Goal: Task Accomplishment & Management: Manage account settings

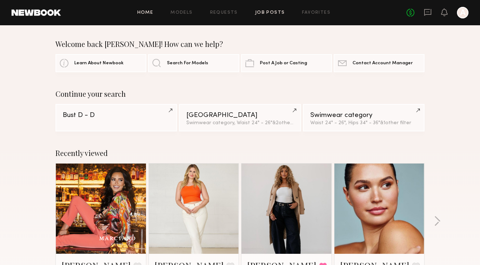
click at [265, 13] on link "Job Posts" at bounding box center [270, 12] width 30 height 5
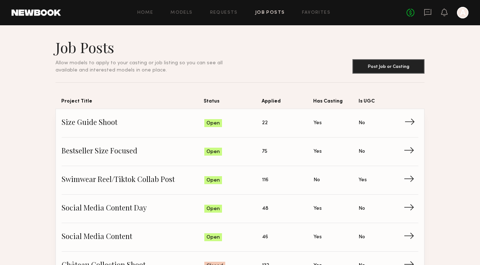
click at [146, 123] on span "Size Guide Shoot" at bounding box center [133, 123] width 143 height 11
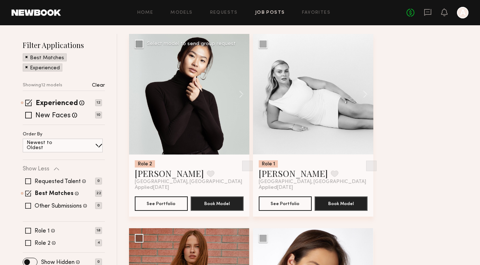
scroll to position [80, 0]
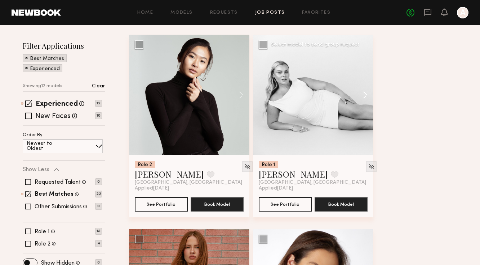
click at [363, 90] on button at bounding box center [361, 95] width 23 height 120
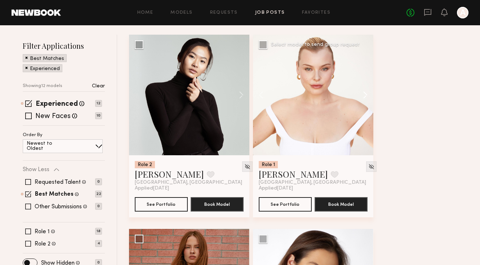
click at [364, 91] on button at bounding box center [361, 95] width 23 height 120
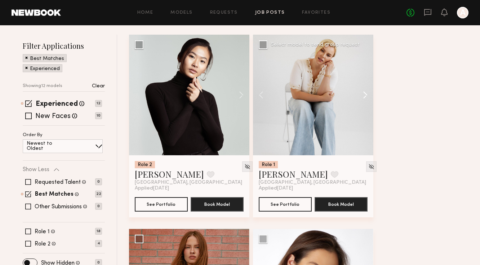
click at [364, 91] on button at bounding box center [361, 95] width 23 height 120
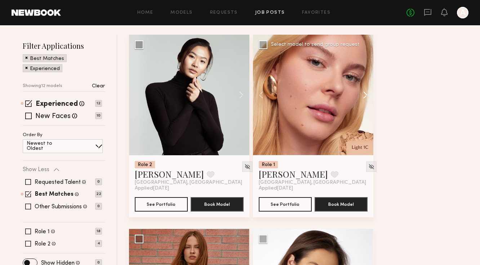
click at [364, 91] on button at bounding box center [361, 95] width 23 height 120
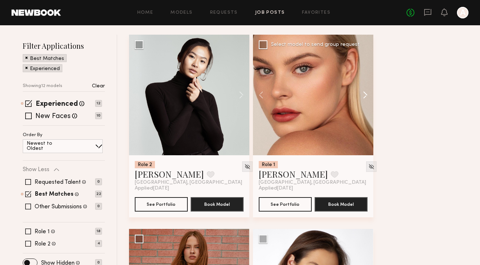
click at [364, 91] on button at bounding box center [361, 95] width 23 height 120
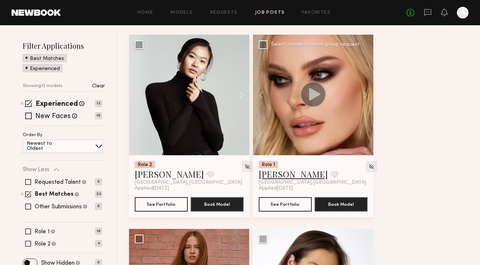
click at [312, 173] on link "MACKENZIE E." at bounding box center [293, 174] width 69 height 12
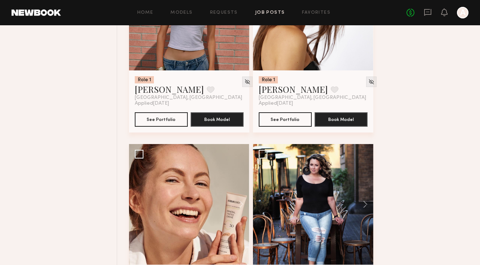
scroll to position [491, 0]
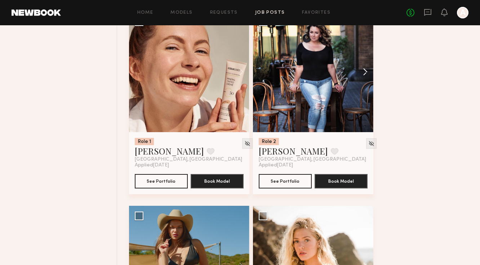
click at [364, 72] on button at bounding box center [361, 72] width 23 height 120
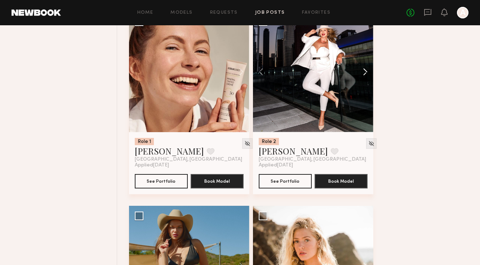
click at [365, 72] on button at bounding box center [361, 72] width 23 height 120
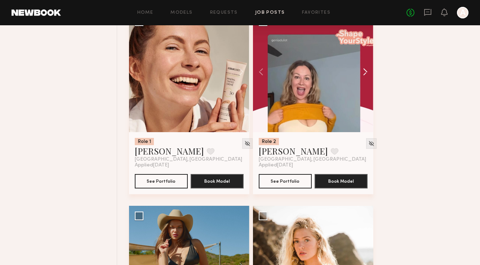
click at [365, 72] on button at bounding box center [361, 72] width 23 height 120
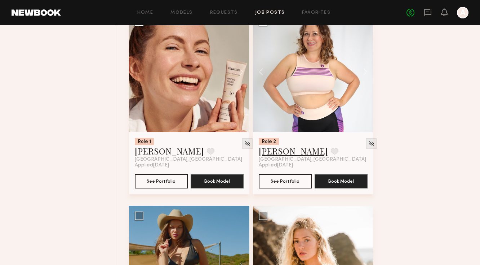
click at [275, 153] on link "[PERSON_NAME]" at bounding box center [293, 151] width 69 height 12
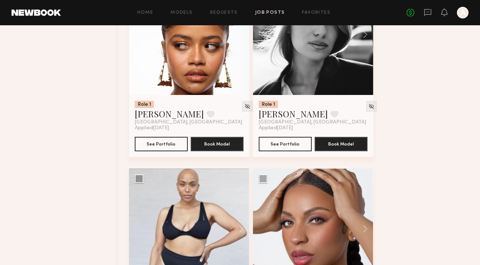
scroll to position [1015, 0]
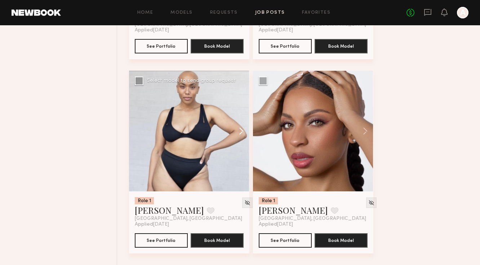
click at [241, 131] on button at bounding box center [237, 131] width 23 height 120
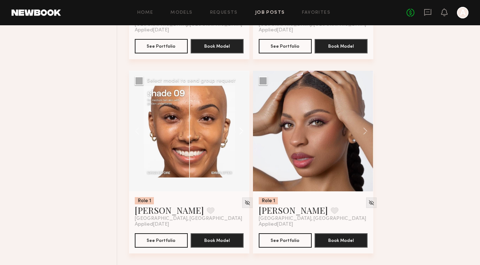
click at [241, 131] on button at bounding box center [237, 131] width 23 height 120
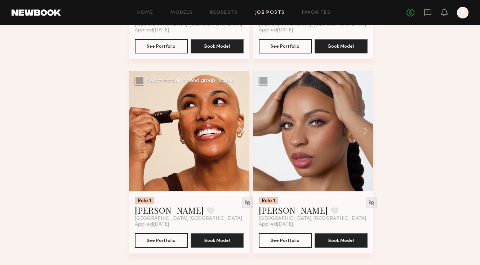
click at [241, 131] on button at bounding box center [237, 131] width 23 height 120
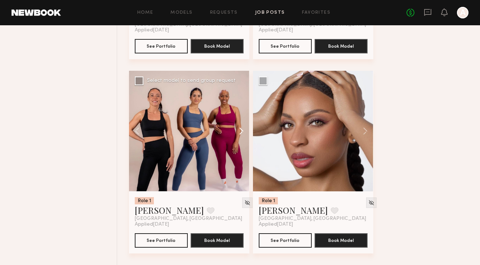
click at [241, 131] on button at bounding box center [237, 131] width 23 height 120
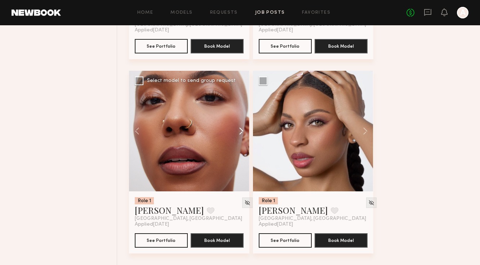
scroll to position [842, 0]
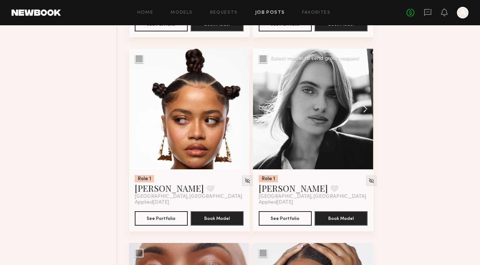
click at [368, 107] on button at bounding box center [361, 109] width 23 height 120
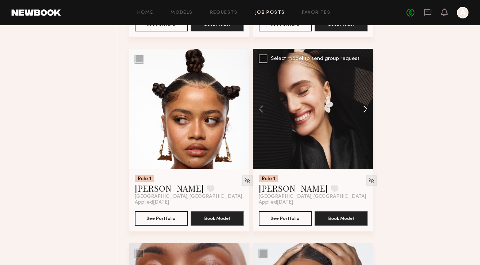
click at [368, 107] on button at bounding box center [361, 109] width 23 height 120
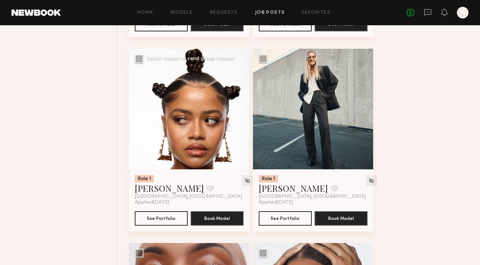
click at [238, 107] on button at bounding box center [237, 109] width 23 height 120
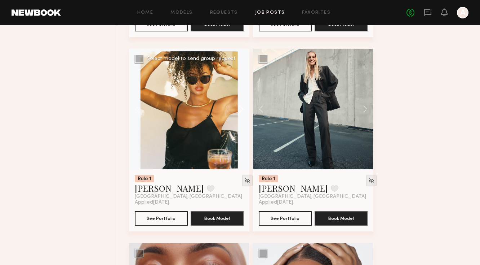
click at [238, 107] on button at bounding box center [237, 109] width 23 height 120
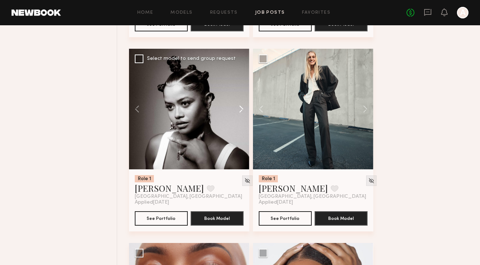
click at [238, 107] on button at bounding box center [237, 109] width 23 height 120
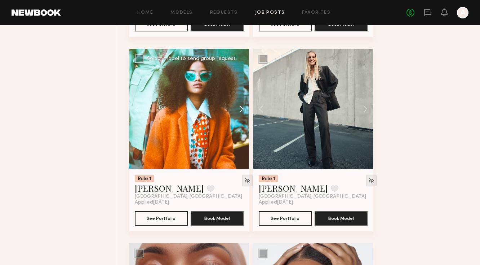
click at [238, 107] on button at bounding box center [237, 109] width 23 height 120
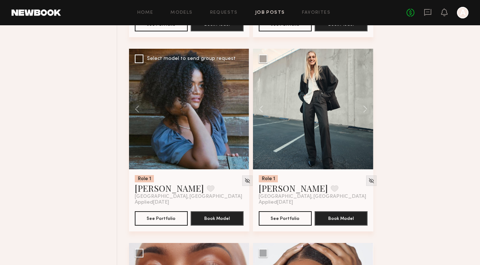
click at [238, 107] on div at bounding box center [189, 109] width 120 height 120
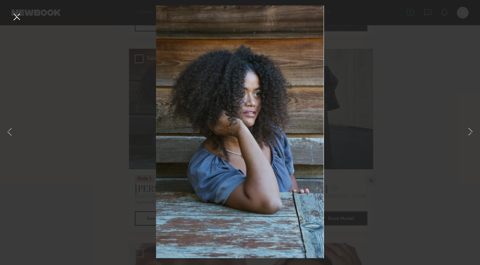
click at [12, 19] on button at bounding box center [17, 17] width 12 height 13
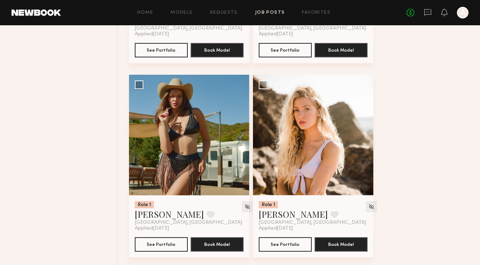
scroll to position [622, 0]
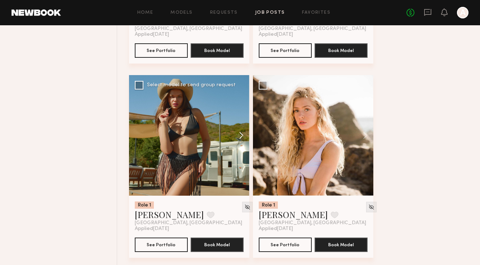
click at [241, 130] on button at bounding box center [237, 135] width 23 height 120
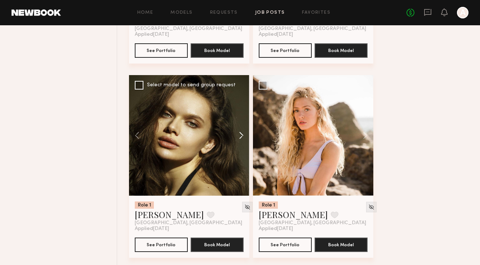
click at [241, 130] on button at bounding box center [237, 135] width 23 height 120
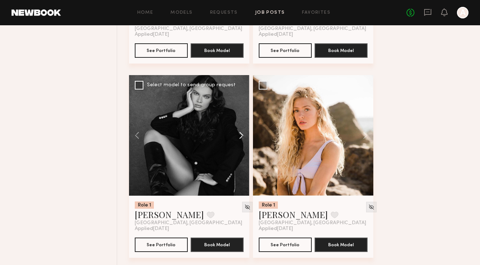
click at [241, 130] on button at bounding box center [237, 135] width 23 height 120
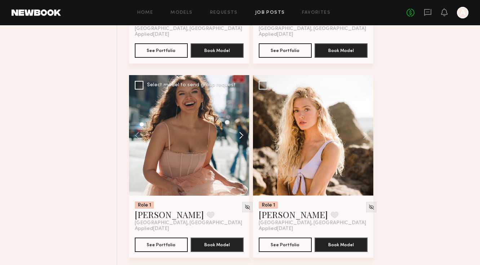
click at [241, 130] on button at bounding box center [237, 135] width 23 height 120
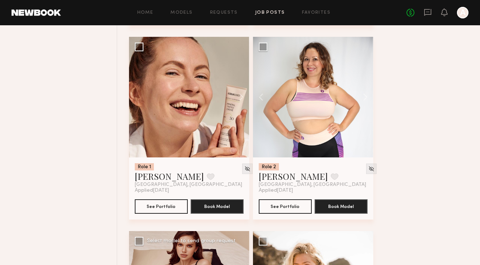
scroll to position [454, 0]
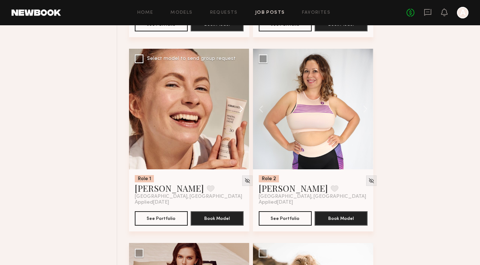
click at [242, 106] on button at bounding box center [237, 109] width 23 height 120
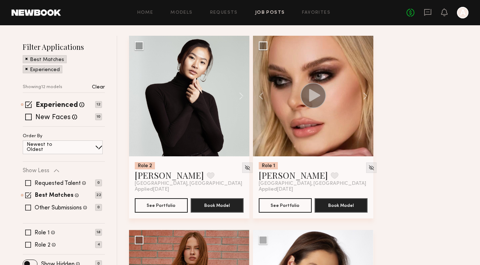
scroll to position [59, 0]
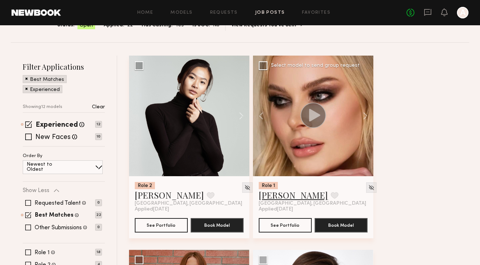
click at [287, 190] on link "MACKENZIE E." at bounding box center [293, 195] width 69 height 12
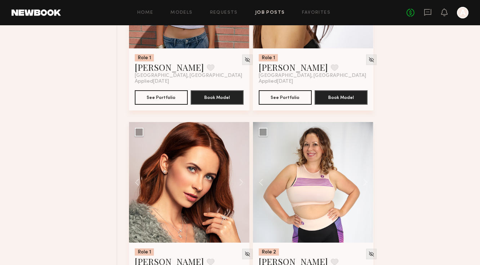
scroll to position [422, 0]
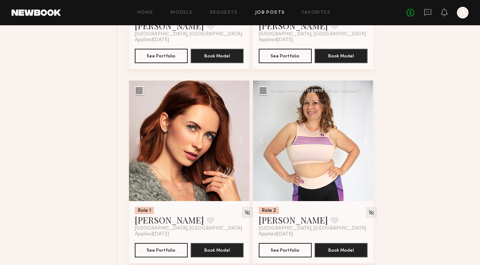
click at [361, 140] on button at bounding box center [361, 140] width 23 height 120
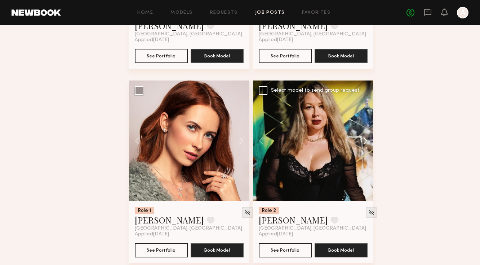
click at [362, 139] on button at bounding box center [361, 140] width 23 height 120
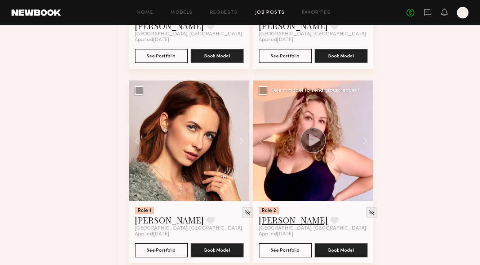
click at [279, 221] on link "[PERSON_NAME]" at bounding box center [293, 220] width 69 height 12
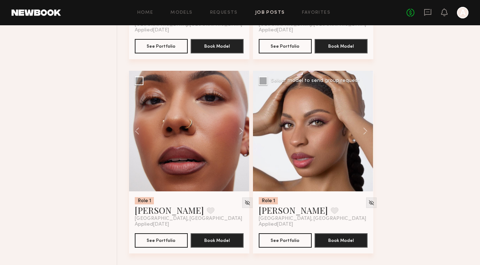
scroll to position [605, 0]
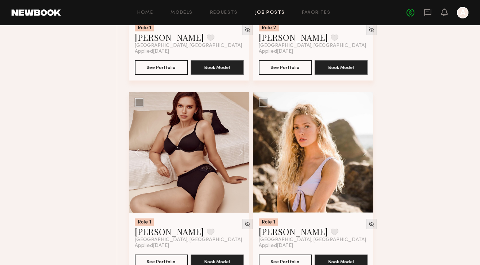
click at [185, 17] on div "Home Models Requests Job Posts Favorites Sign Out No fees up to $5,000 A" at bounding box center [265, 13] width 408 height 12
click at [185, 12] on link "Models" at bounding box center [182, 12] width 22 height 5
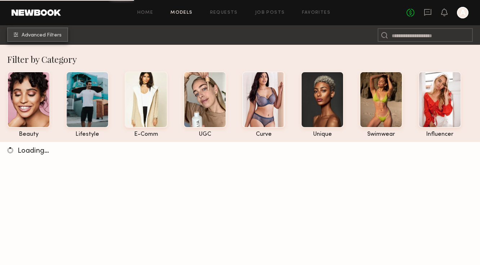
click at [46, 38] on button "Advanced Filters" at bounding box center [37, 34] width 61 height 14
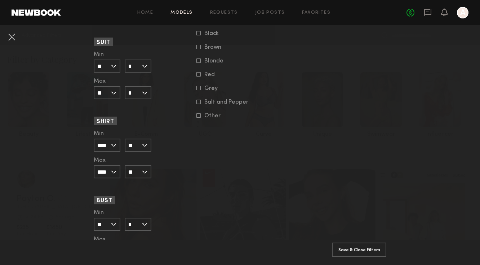
scroll to position [641, 0]
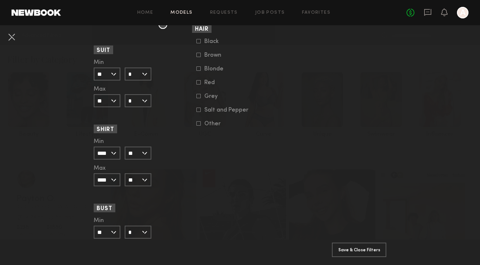
click at [117, 74] on input "**" at bounding box center [107, 73] width 27 height 13
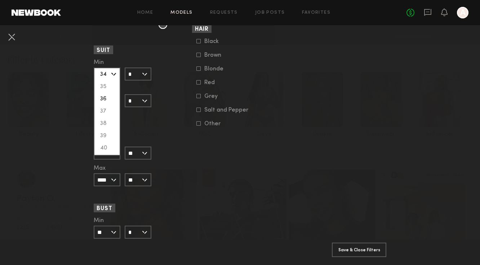
click at [111, 100] on div "36" at bounding box center [106, 99] width 25 height 12
type input "**"
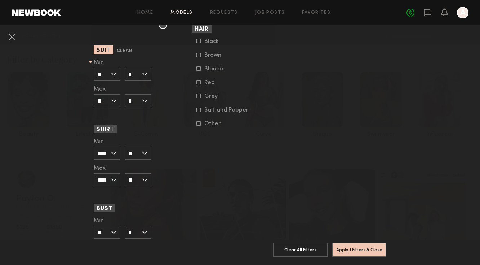
click at [138, 69] on input "*" at bounding box center [138, 73] width 27 height 13
click at [114, 84] on form "Min ** 34 35 36 37 38 39 40 41 42 43 44 45 46 Max ** 34 35 36 37 38 39 40 41 42…" at bounding box center [107, 83] width 27 height 48
click at [114, 100] on input "**" at bounding box center [107, 100] width 27 height 13
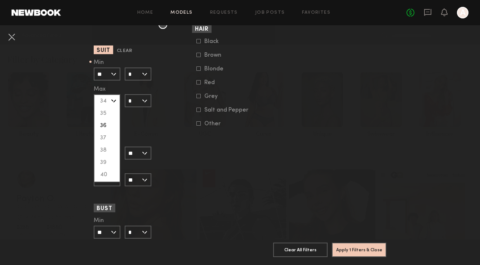
click at [110, 123] on div "36" at bounding box center [106, 125] width 25 height 12
type input "**"
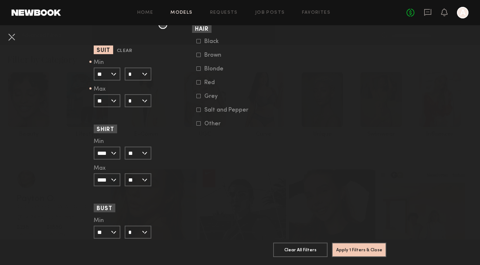
click at [141, 72] on input "*" at bounding box center [138, 73] width 27 height 13
click at [141, 61] on span at bounding box center [138, 62] width 27 height 6
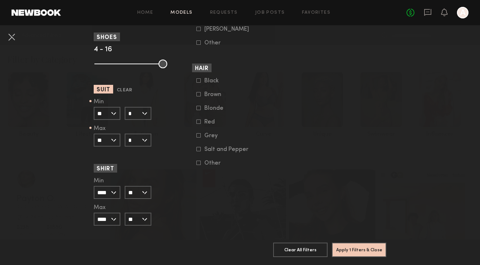
scroll to position [603, 0]
click at [127, 90] on button "Clear" at bounding box center [125, 89] width 16 height 8
type input "**"
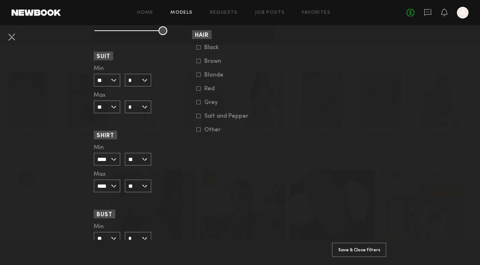
scroll to position [690, 0]
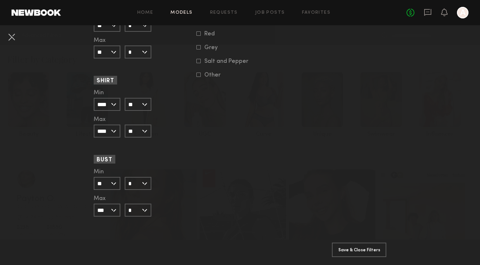
click at [113, 187] on input "**" at bounding box center [107, 183] width 27 height 13
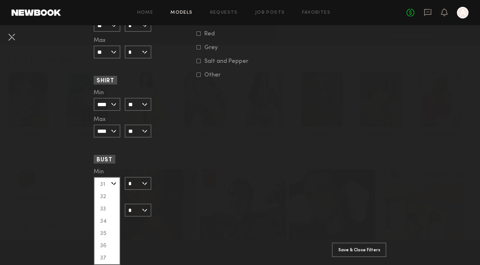
scroll to position [145, 0]
click at [106, 187] on div "36" at bounding box center [106, 186] width 25 height 12
type input "**"
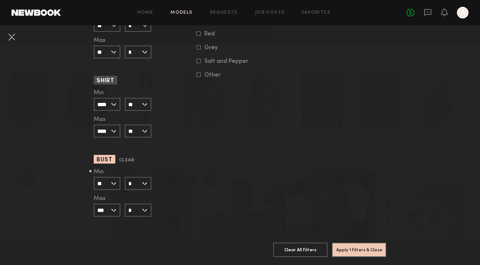
click at [135, 185] on input "*" at bounding box center [138, 183] width 27 height 13
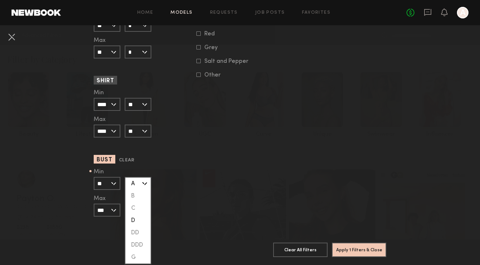
click at [138, 219] on div "D" at bounding box center [137, 220] width 25 height 12
type input "*"
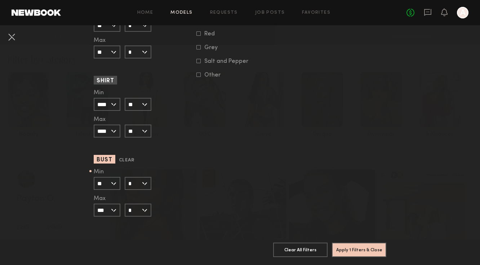
click at [112, 211] on input "***" at bounding box center [107, 209] width 27 height 13
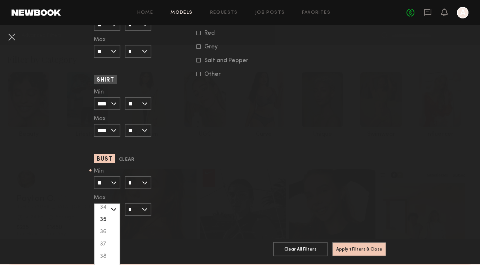
scroll to position [125, 0]
click at [107, 232] on div "36" at bounding box center [106, 231] width 25 height 12
type input "**"
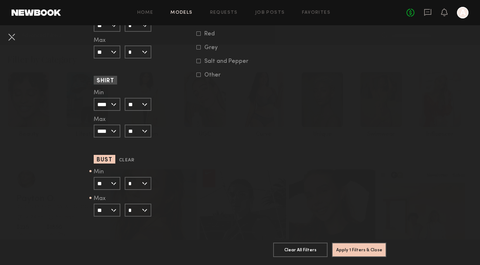
click at [131, 213] on input "*" at bounding box center [138, 209] width 27 height 13
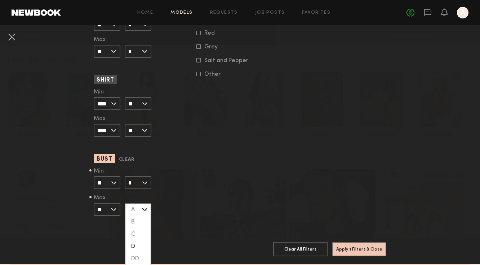
click at [134, 246] on div "D" at bounding box center [137, 246] width 25 height 12
type input "*"
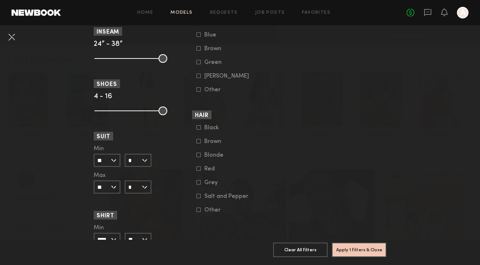
scroll to position [546, 0]
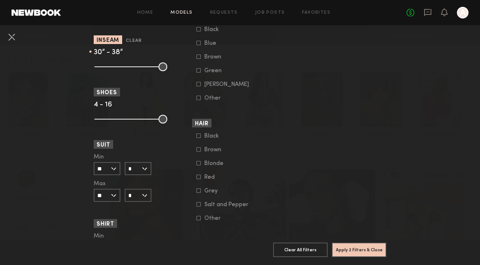
type input "**"
drag, startPoint x: 99, startPoint y: 69, endPoint x: 74, endPoint y: 75, distance: 25.6
click at [94, 71] on input "range" at bounding box center [130, 66] width 73 height 9
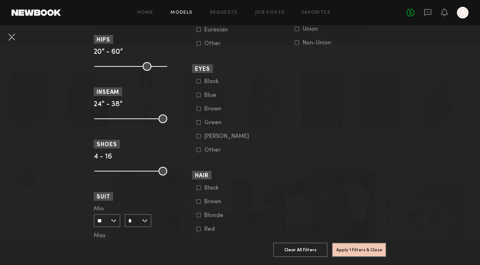
scroll to position [485, 0]
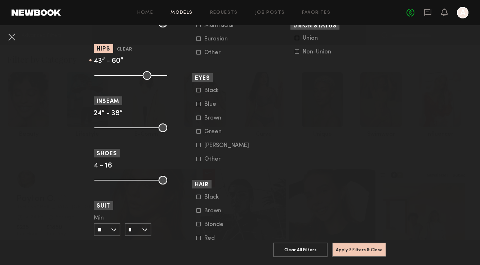
drag, startPoint x: 98, startPoint y: 78, endPoint x: 136, endPoint y: 80, distance: 38.3
click at [136, 80] on input "range" at bounding box center [130, 75] width 73 height 9
click at [140, 80] on section "Measurements Height 4’0” - 7’0” Waist 22” - 44” Dress 0 - 24 Hips Clear 43” - 6…" at bounding box center [142, 141] width 96 height 559
click at [139, 77] on input "range" at bounding box center [130, 75] width 73 height 9
drag, startPoint x: 143, startPoint y: 76, endPoint x: 137, endPoint y: 76, distance: 6.5
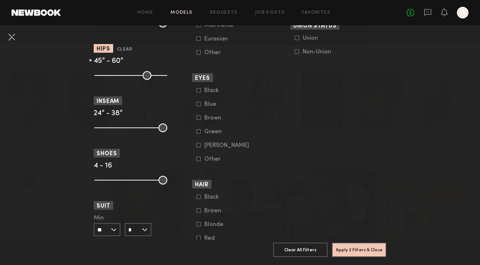
click at [137, 76] on common-range-minmax at bounding box center [130, 74] width 73 height 9
type input "**"
click at [134, 76] on input "range" at bounding box center [130, 75] width 73 height 9
drag, startPoint x: 164, startPoint y: 76, endPoint x: 141, endPoint y: 76, distance: 23.8
click at [141, 76] on input "range" at bounding box center [130, 75] width 73 height 9
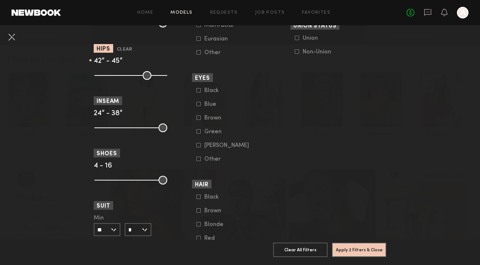
type input "**"
click at [137, 76] on input "range" at bounding box center [130, 75] width 73 height 9
click at [366, 251] on button "Apply 2 Filters & Close" at bounding box center [359, 249] width 54 height 14
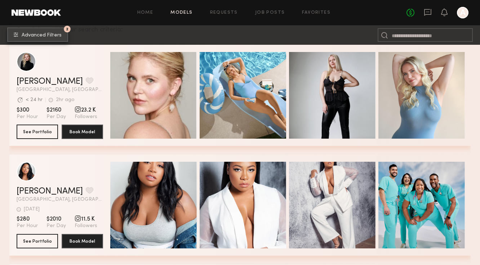
scroll to position [110, 0]
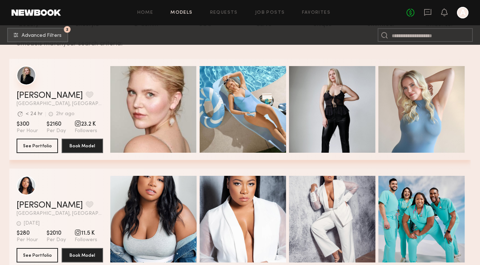
click at [27, 78] on div "grid" at bounding box center [26, 75] width 19 height 19
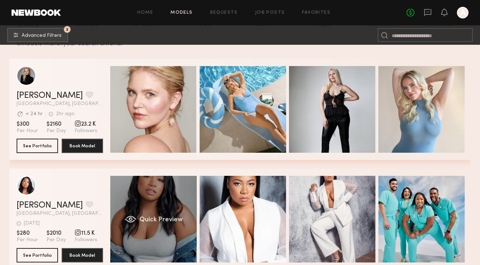
scroll to position [180, 0]
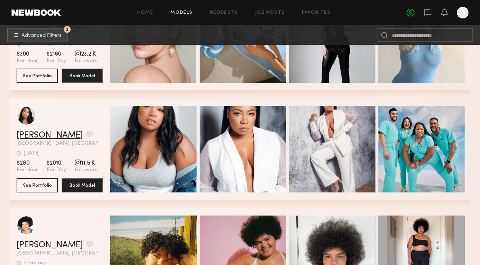
click at [24, 136] on link "Kia B." at bounding box center [50, 135] width 66 height 9
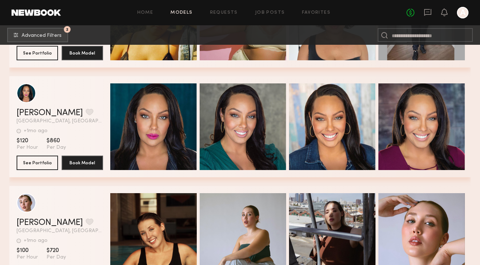
scroll to position [420, 0]
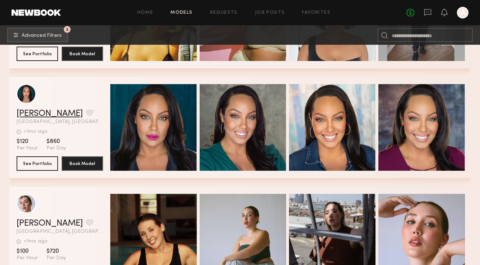
click at [37, 113] on link "Frankie B." at bounding box center [50, 113] width 66 height 9
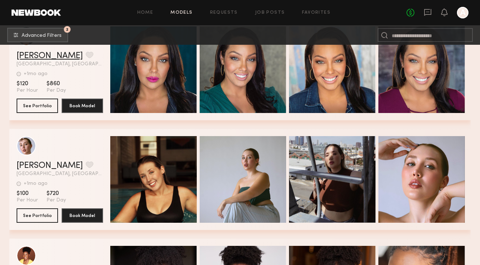
scroll to position [479, 0]
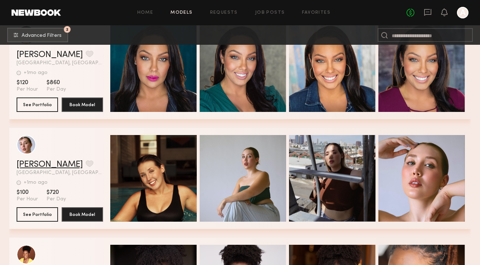
click at [48, 161] on link "Audrey M." at bounding box center [50, 164] width 66 height 9
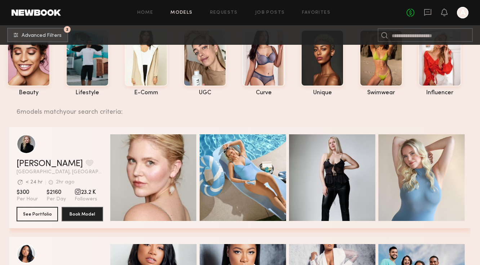
scroll to position [0, 0]
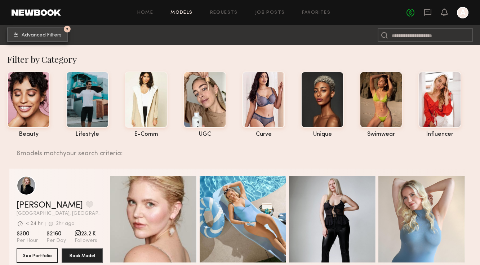
click at [54, 36] on span "Advanced Filters" at bounding box center [42, 35] width 40 height 5
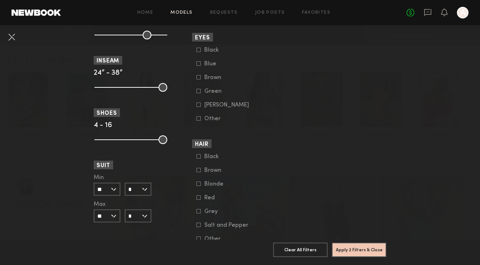
scroll to position [690, 0]
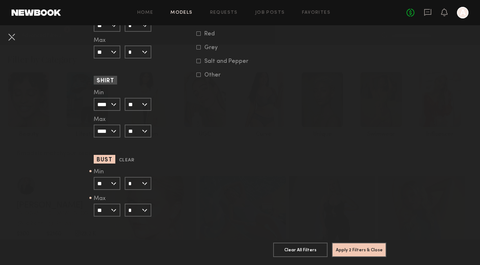
click at [105, 186] on input "**" at bounding box center [107, 183] width 27 height 13
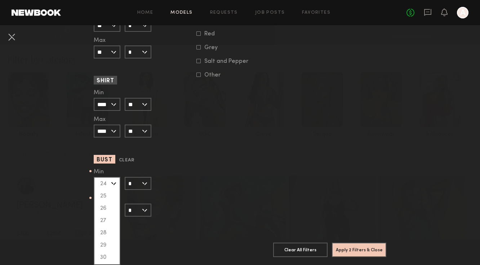
click at [147, 184] on input "*" at bounding box center [138, 183] width 27 height 13
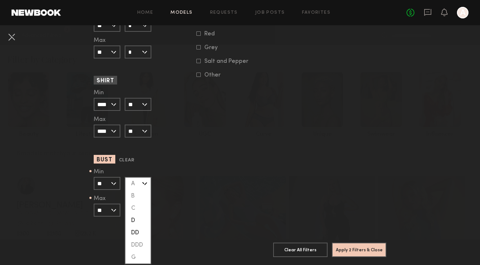
click at [138, 231] on div "DD" at bounding box center [137, 232] width 25 height 12
type input "**"
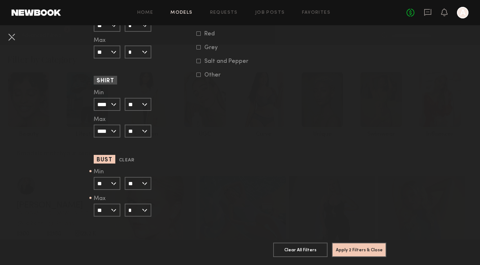
click at [143, 212] on input "*" at bounding box center [138, 209] width 27 height 13
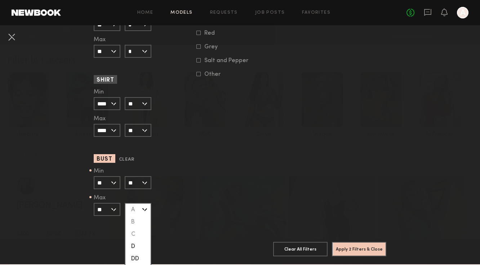
click at [144, 254] on div "DD" at bounding box center [137, 258] width 25 height 12
type input "**"
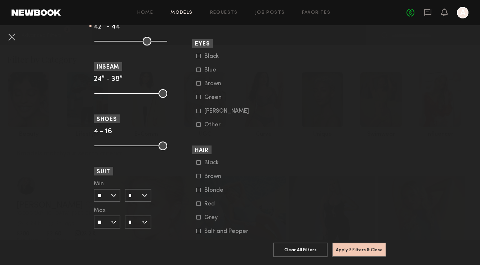
scroll to position [427, 0]
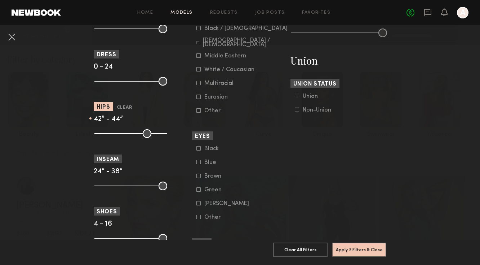
click at [144, 134] on common-range-minmax at bounding box center [130, 132] width 73 height 9
type input "**"
click at [140, 133] on input "range" at bounding box center [130, 133] width 73 height 9
drag, startPoint x: 132, startPoint y: 134, endPoint x: 137, endPoint y: 137, distance: 5.6
type input "**"
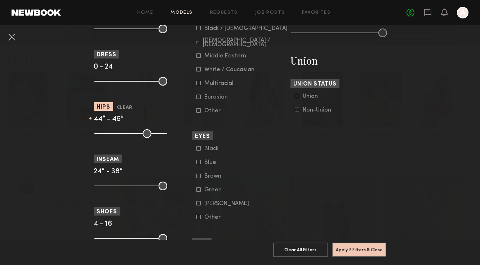
click at [137, 137] on input "range" at bounding box center [130, 133] width 73 height 9
click at [142, 134] on input "range" at bounding box center [130, 133] width 73 height 9
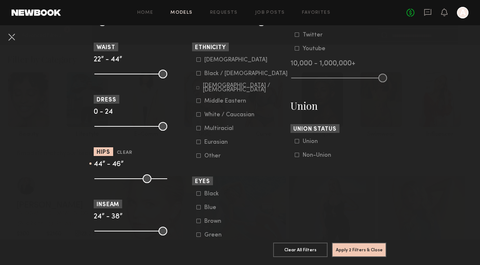
scroll to position [382, 0]
type input "**"
click at [143, 180] on input "range" at bounding box center [130, 179] width 73 height 9
click at [356, 246] on button "Apply 2 Filters & Close" at bounding box center [359, 249] width 54 height 14
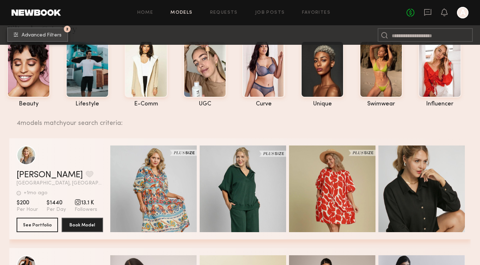
scroll to position [31, 0]
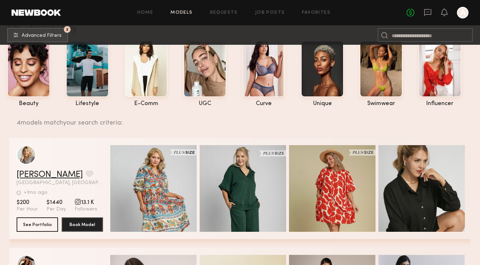
click at [30, 172] on link "Kaila U." at bounding box center [50, 174] width 66 height 9
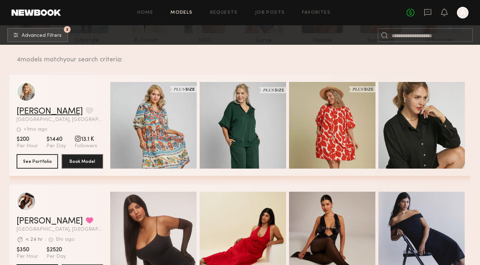
scroll to position [217, 0]
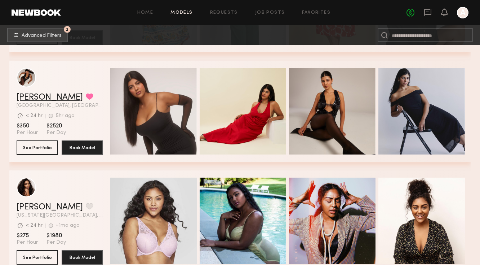
click at [35, 96] on link "Karina V." at bounding box center [50, 97] width 66 height 9
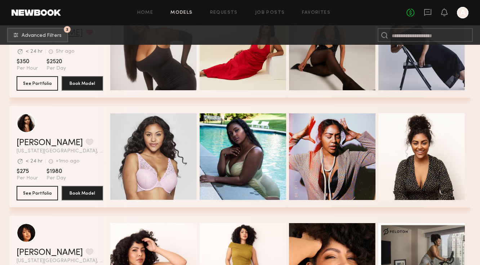
scroll to position [281, 0]
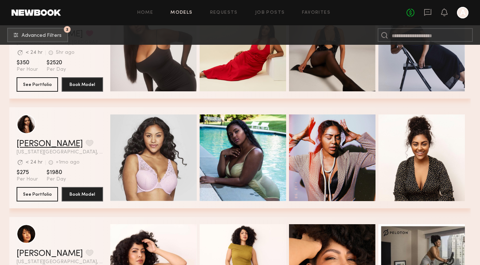
click at [39, 142] on link "Chane V." at bounding box center [50, 144] width 66 height 9
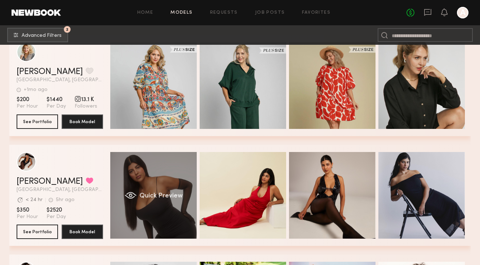
scroll to position [132, 0]
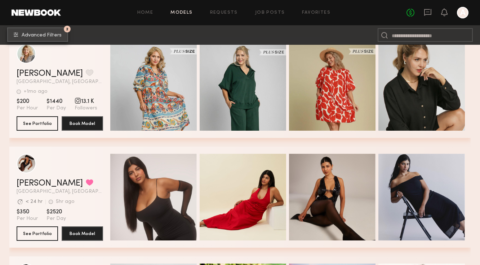
click at [34, 33] on span "Advanced Filters" at bounding box center [42, 35] width 40 height 5
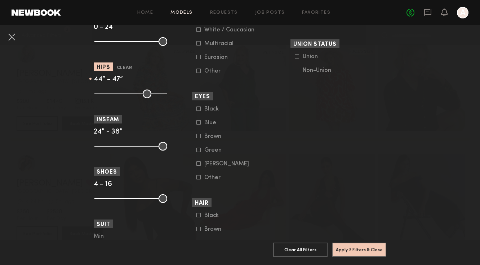
scroll to position [464, 0]
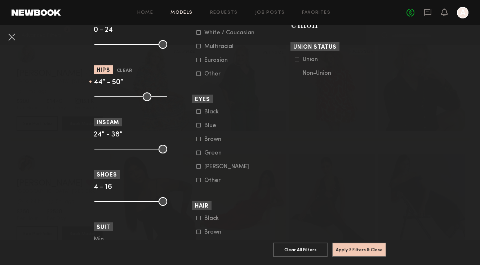
type input "**"
click at [146, 98] on input "range" at bounding box center [130, 96] width 73 height 9
click at [361, 247] on button "Apply 2 Filters & Close" at bounding box center [359, 249] width 54 height 14
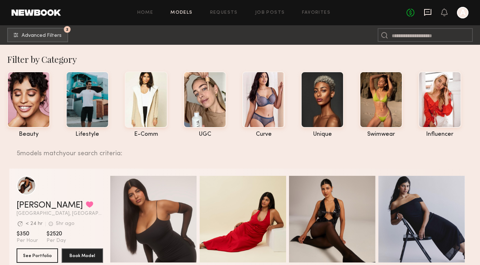
click at [428, 9] on icon at bounding box center [427, 12] width 7 height 7
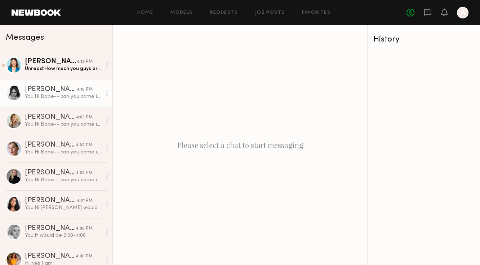
click at [64, 92] on div "[PERSON_NAME]" at bounding box center [51, 89] width 52 height 7
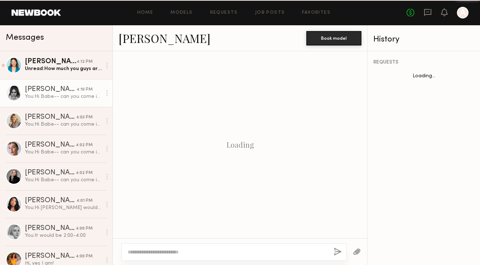
scroll to position [191, 0]
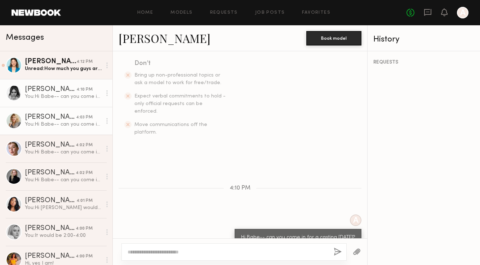
click at [62, 123] on div "You: Hi Babe-- can you come in for a casting tomorrow?" at bounding box center [63, 124] width 77 height 7
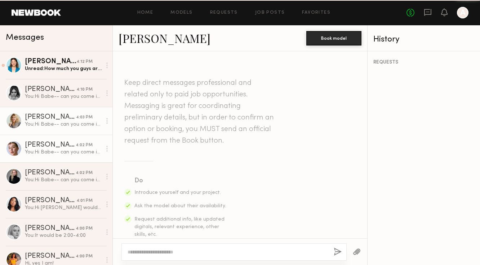
scroll to position [191, 0]
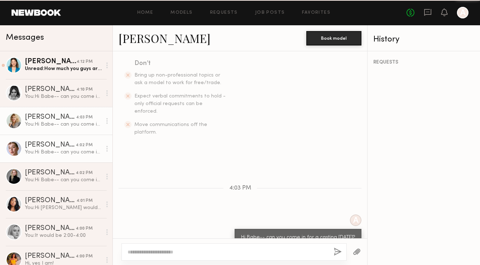
click at [63, 156] on link "Audrey M. 4:02 PM You: Hi Babe-- can you come in for a casting tomorrow?" at bounding box center [56, 148] width 113 height 28
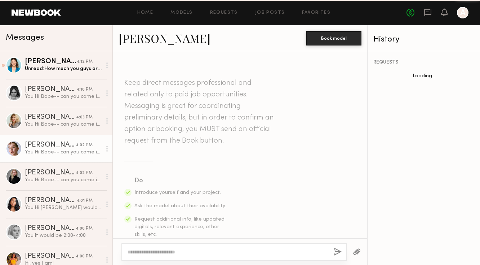
scroll to position [191, 0]
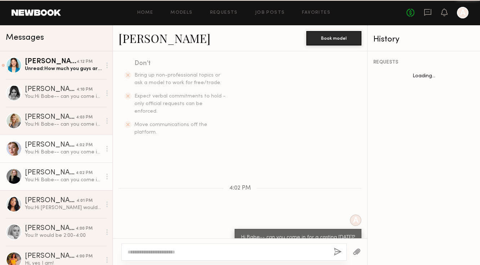
click at [65, 184] on link "Kelsey K. 4:02 PM You: Hi Babe-- can you come in for a casting tomorrow?" at bounding box center [56, 176] width 113 height 28
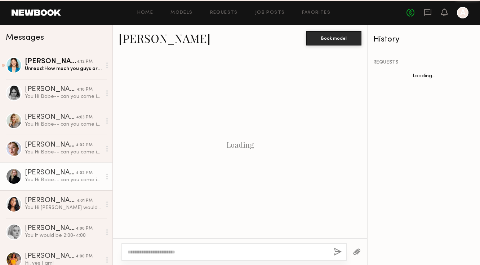
scroll to position [908, 0]
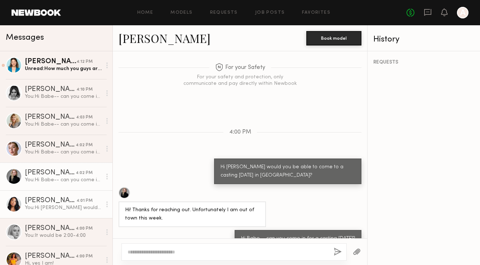
click at [62, 213] on link "Kia B. 4:01 PM You: Hi Kia would you be able to come in for a casting tomorrow?" at bounding box center [56, 204] width 113 height 28
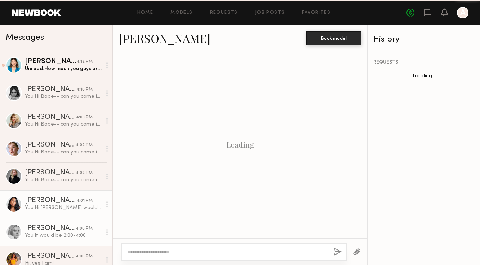
scroll to position [199, 0]
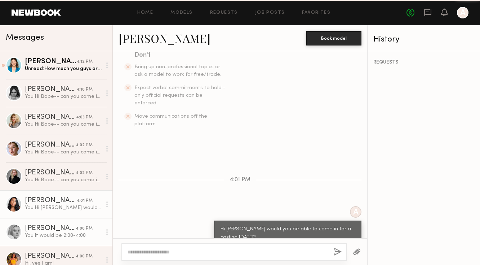
click at [65, 239] on link "MACKENZIE E. 4:00 PM You: It would be 2:00-4:00" at bounding box center [56, 232] width 113 height 28
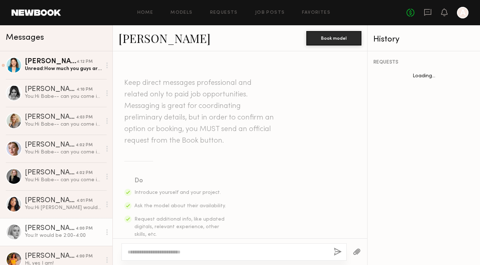
scroll to position [246, 0]
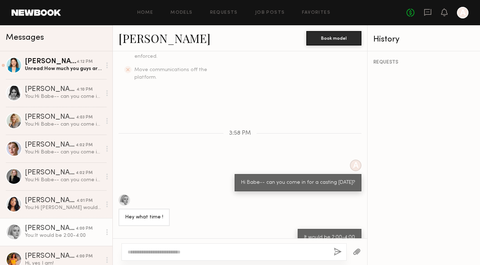
click at [139, 47] on div "MACKENZIE E. Book model" at bounding box center [240, 38] width 255 height 26
click at [136, 41] on link "[PERSON_NAME]" at bounding box center [165, 38] width 92 height 16
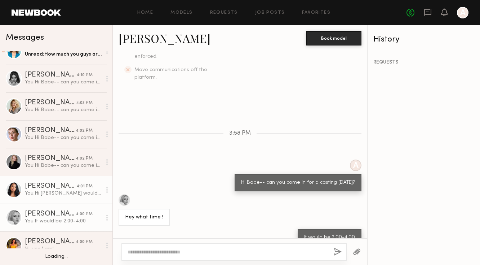
scroll to position [17, 0]
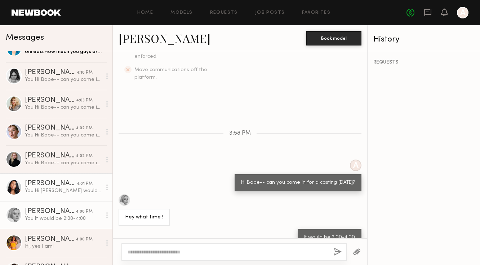
click at [41, 190] on div "You: Hi Kia would you be able to come in for a casting tomorrow?" at bounding box center [63, 190] width 77 height 7
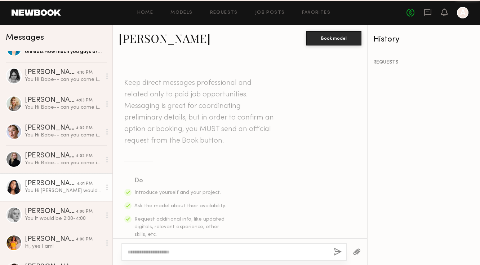
scroll to position [199, 0]
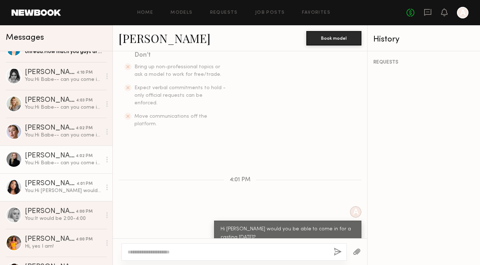
click at [56, 155] on div "[PERSON_NAME]" at bounding box center [50, 155] width 51 height 7
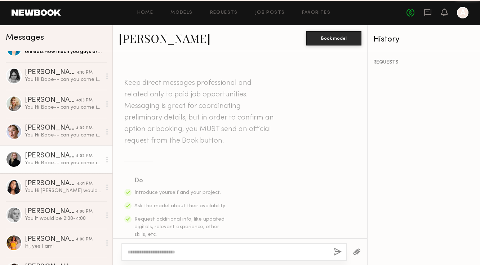
scroll to position [908, 0]
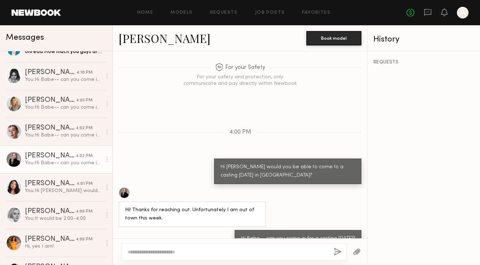
click at [256, 234] on div "Hi Babe-- can you come in for a casting [DATE]?" at bounding box center [298, 238] width 114 height 8
click at [247, 234] on div "Hi Babe-- can you come in for a casting [DATE]?" at bounding box center [298, 238] width 114 height 8
click at [221, 244] on div at bounding box center [234, 251] width 225 height 17
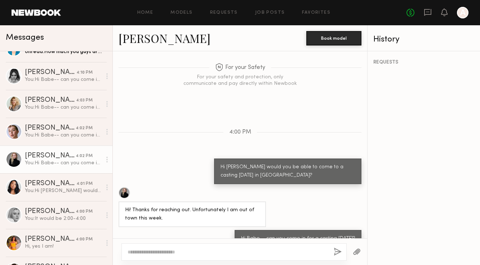
click at [217, 247] on div at bounding box center [234, 251] width 225 height 17
click at [211, 250] on textarea at bounding box center [228, 251] width 200 height 7
type textarea "**********"
click at [337, 251] on button "button" at bounding box center [338, 251] width 8 height 9
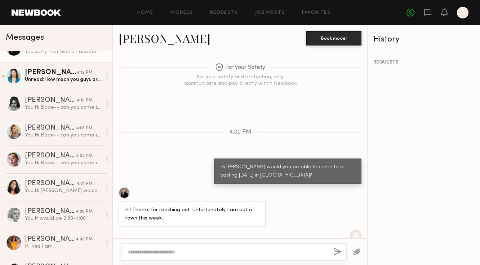
scroll to position [0, 0]
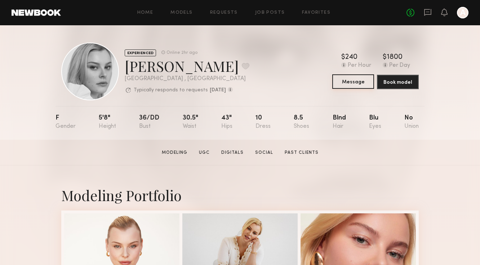
click at [358, 87] on button "Message" at bounding box center [353, 81] width 42 height 14
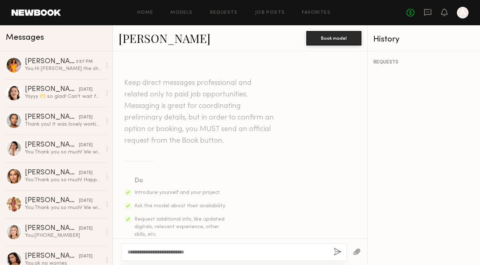
click at [159, 250] on textarea "**********" at bounding box center [228, 251] width 200 height 7
type textarea "**********"
click at [335, 250] on button "button" at bounding box center [338, 251] width 8 height 9
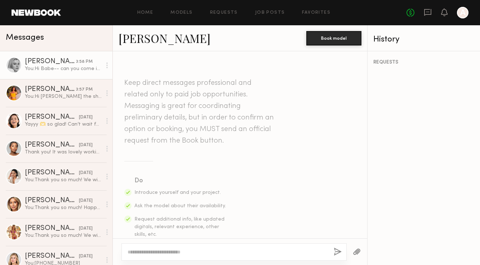
scroll to position [191, 0]
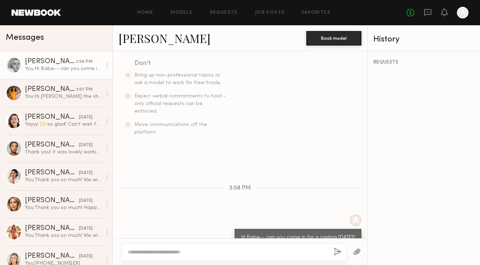
click at [275, 229] on div "Hi Babe-- can you come in for a casting [DATE]?" at bounding box center [298, 237] width 127 height 17
click at [275, 233] on div "Hi Babe-- can you come in for a casting tomorrow?" at bounding box center [298, 237] width 114 height 8
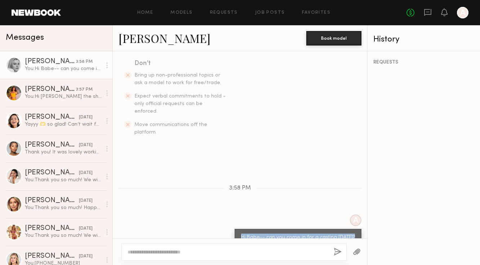
copy div "Hi Babe-- can you come in for a casting tomorrow?"
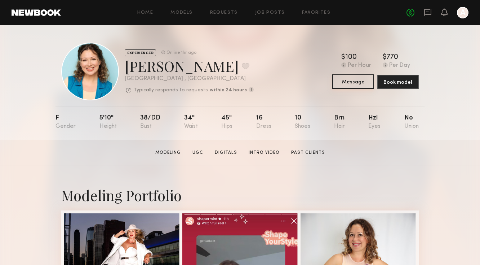
click at [349, 84] on button "Message" at bounding box center [353, 81] width 42 height 14
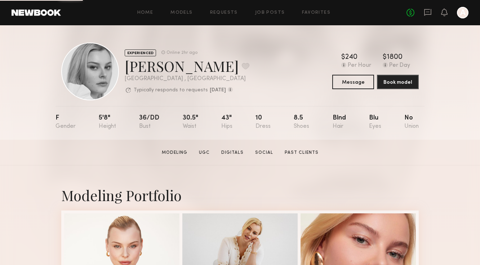
drag, startPoint x: 235, startPoint y: 114, endPoint x: 211, endPoint y: 114, distance: 24.2
click at [211, 114] on nb-model-profile-props "F 5'8" 36/dd 30.5" 43" 10 8.5 Blnd Blu No" at bounding box center [240, 123] width 369 height 34
click at [357, 88] on button "Message" at bounding box center [353, 81] width 42 height 14
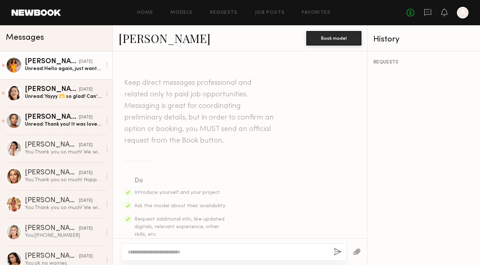
click at [57, 72] on link "Miska S. 10/04/2025 Unread: Hello again, just wanted to follow up. Would you mi…" at bounding box center [56, 65] width 113 height 28
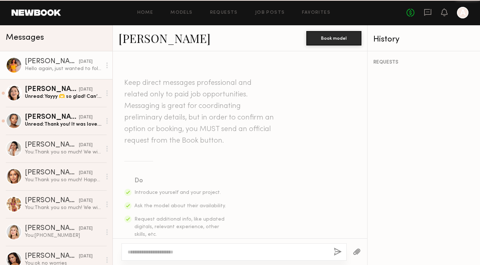
scroll to position [769, 0]
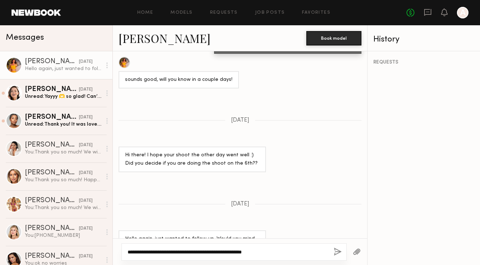
click at [220, 251] on textarea "**********" at bounding box center [228, 251] width 200 height 7
click at [209, 252] on textarea "**********" at bounding box center [228, 251] width 200 height 7
type textarea "**********"
click at [336, 248] on button "button" at bounding box center [338, 251] width 8 height 9
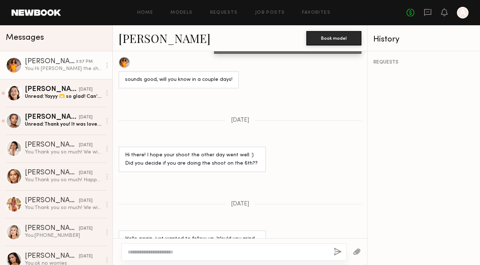
scroll to position [907, 0]
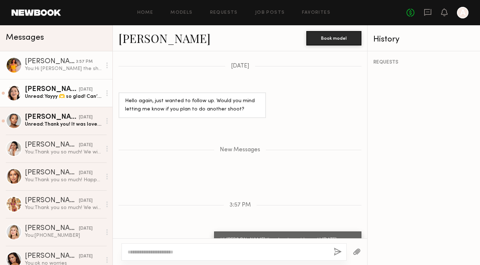
click at [79, 89] on div "[DATE]" at bounding box center [86, 89] width 14 height 7
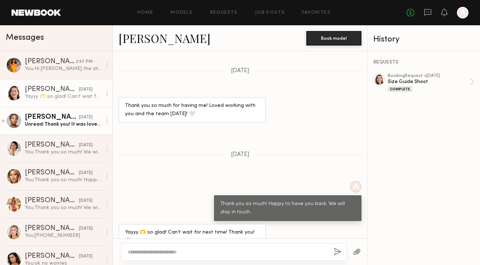
scroll to position [775, 0]
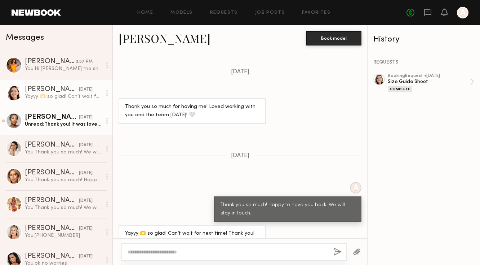
click at [76, 122] on div "Unread: Thank you! It was lovely working with your team!" at bounding box center [63, 124] width 77 height 7
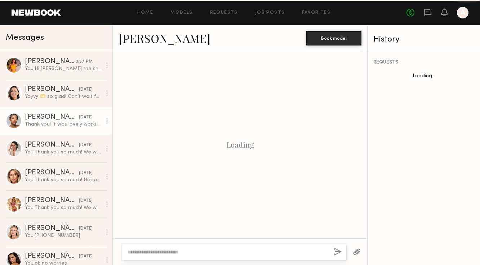
scroll to position [660, 0]
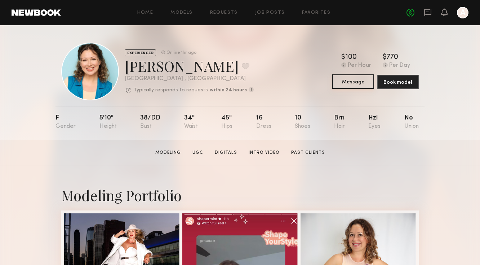
click at [354, 81] on button "Message" at bounding box center [353, 81] width 42 height 14
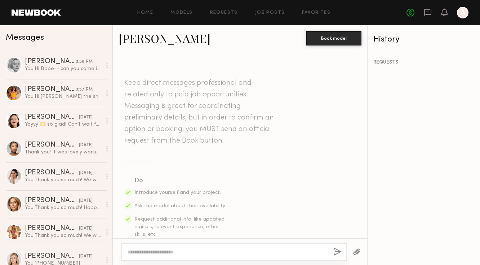
click at [222, 252] on textarea at bounding box center [228, 251] width 200 height 7
type textarea "**********"
click at [338, 251] on button "button" at bounding box center [338, 251] width 8 height 9
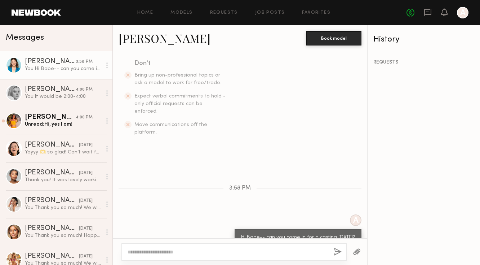
scroll to position [315, 0]
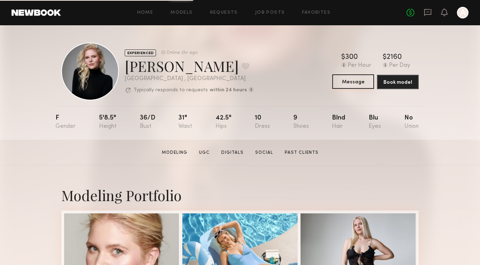
click at [353, 79] on button "Message" at bounding box center [353, 81] width 42 height 14
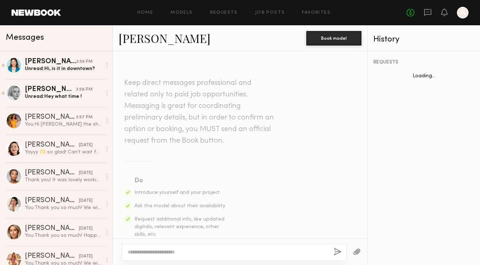
scroll to position [747, 0]
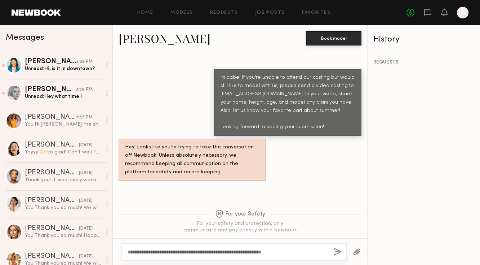
type textarea "**********"
click at [336, 250] on button "button" at bounding box center [338, 251] width 8 height 9
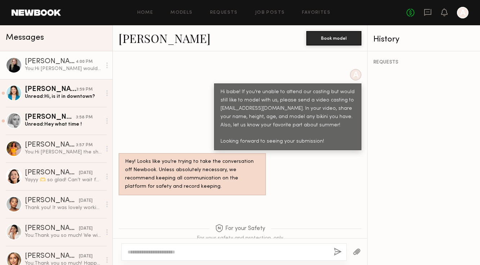
scroll to position [899, 0]
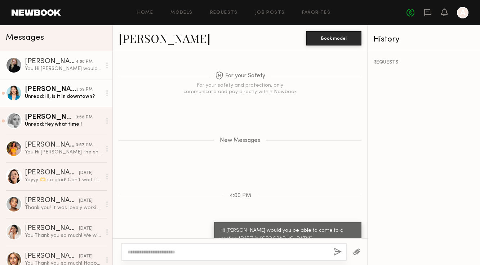
click at [70, 100] on link "Genia D. 3:59 PM Unread: Hi, is it in downtown?" at bounding box center [56, 93] width 113 height 28
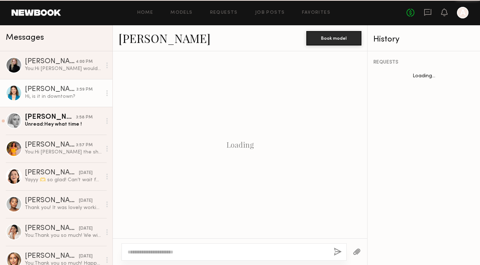
scroll to position [211, 0]
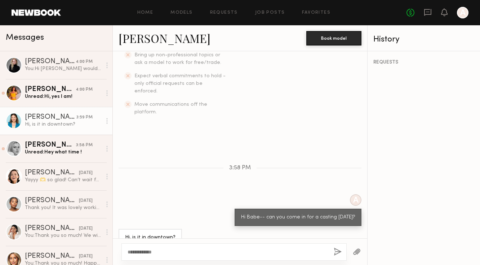
type textarea "**********"
click at [338, 252] on button "button" at bounding box center [338, 251] width 8 height 9
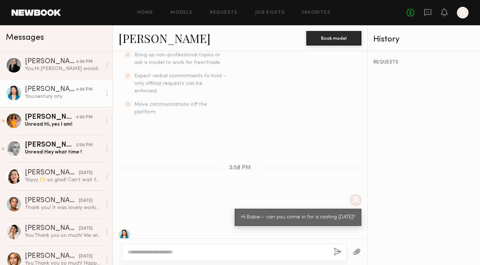
scroll to position [301, 0]
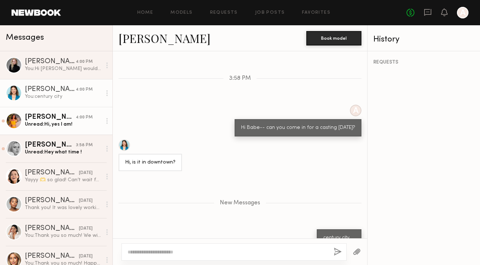
click at [57, 133] on link "Miska S. 4:00 PM Unread: Hi, yes I am!" at bounding box center [56, 121] width 113 height 28
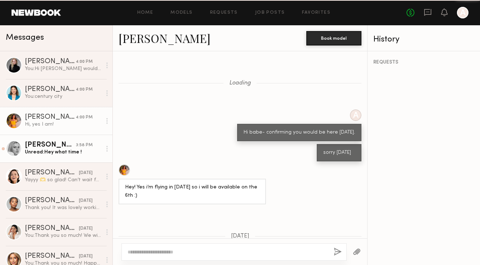
scroll to position [480, 0]
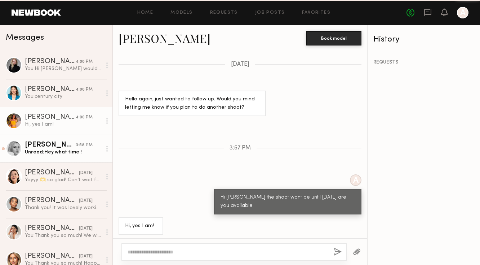
click at [57, 151] on div "Unread: Hey what time !" at bounding box center [63, 152] width 77 height 7
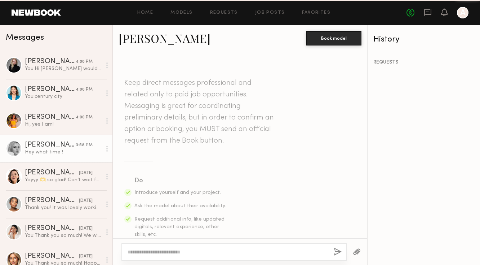
scroll to position [211, 0]
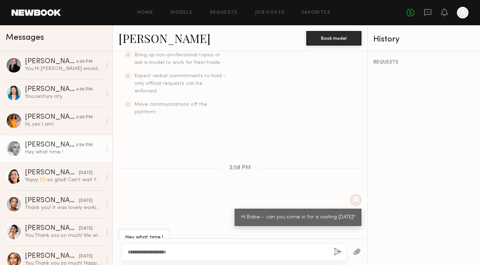
type textarea "**********"
click at [338, 254] on button "button" at bounding box center [338, 251] width 8 height 9
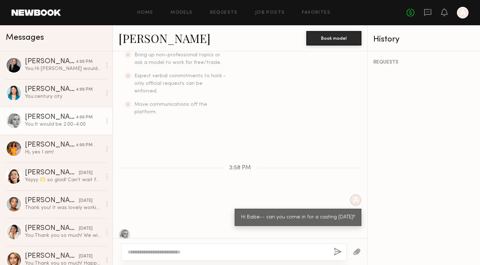
scroll to position [301, 0]
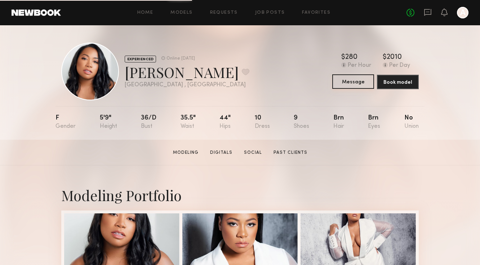
click at [344, 84] on button "Message" at bounding box center [353, 81] width 42 height 14
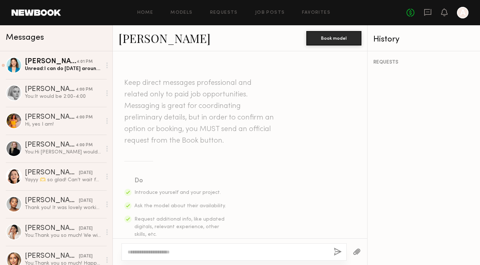
scroll to position [102, 0]
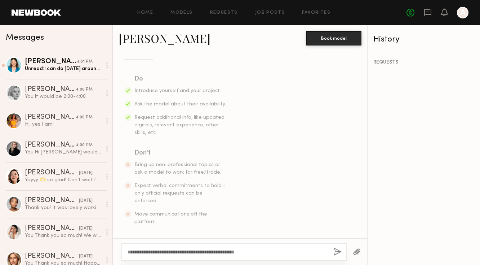
type textarea "**********"
click at [338, 250] on button "button" at bounding box center [338, 251] width 8 height 9
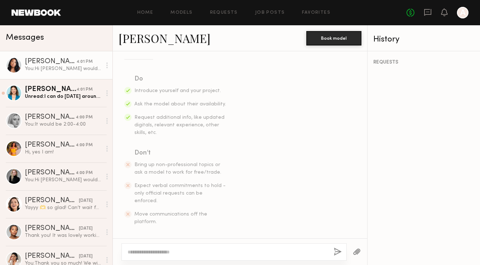
scroll to position [199, 0]
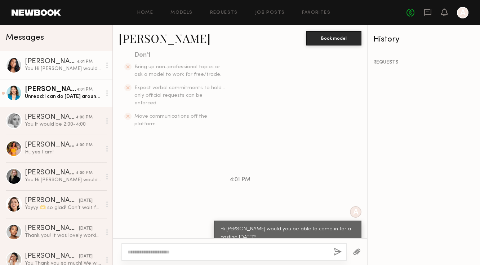
click at [69, 96] on div "Unread: I can do [DATE] around 12:30pm" at bounding box center [63, 96] width 77 height 7
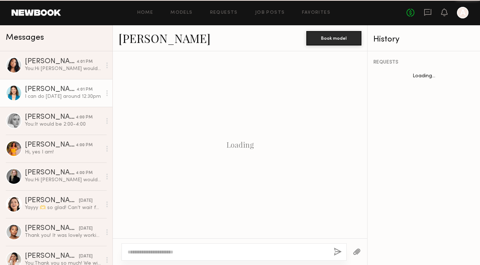
scroll to position [281, 0]
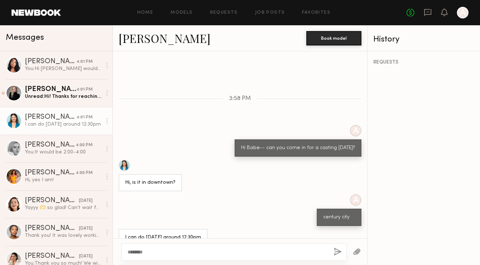
type textarea "********"
click at [335, 254] on button "button" at bounding box center [338, 251] width 8 height 9
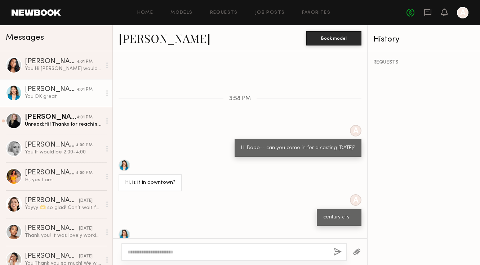
scroll to position [370, 0]
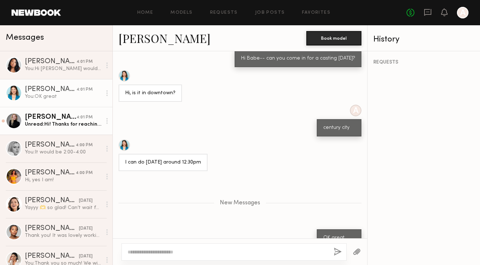
click at [80, 113] on link "[PERSON_NAME] 4:01 PM Unread: Hi! Thanks for reaching out. Unfortunately I am o…" at bounding box center [56, 121] width 113 height 28
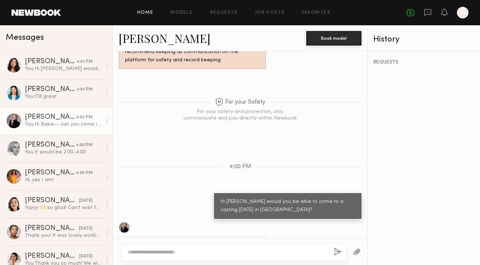
scroll to position [962, 0]
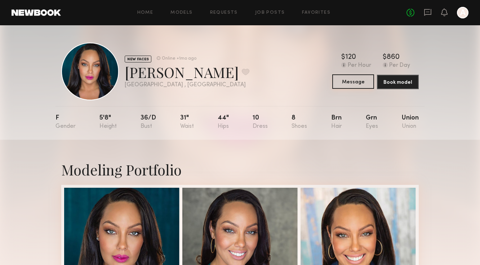
click at [335, 85] on button "Message" at bounding box center [353, 81] width 42 height 14
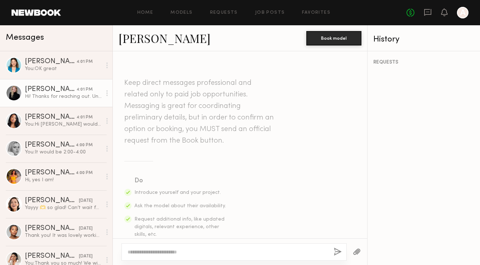
click at [71, 102] on link "[PERSON_NAME] 4:01 PM Hi! Thanks for reaching out. Unfortunately I am out of to…" at bounding box center [56, 93] width 113 height 28
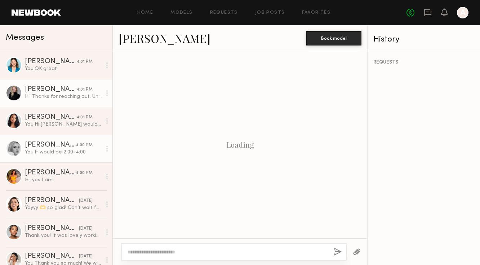
scroll to position [873, 0]
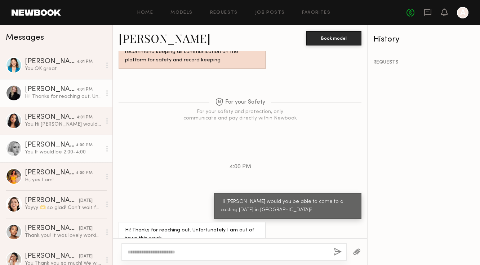
click at [70, 139] on link "MACKENZIE E. 4:00 PM You: It would be 2:00-4:00" at bounding box center [56, 148] width 113 height 28
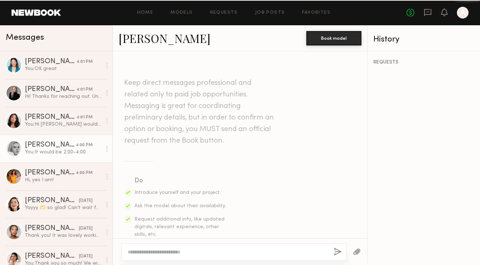
scroll to position [246, 0]
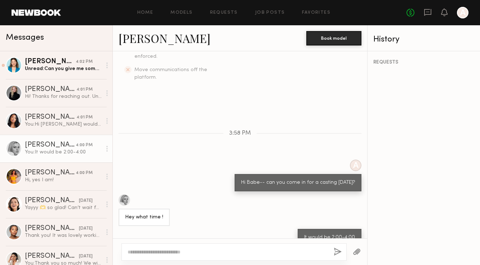
click at [258, 178] on div "Hi Babe-- can you come in for a casting [DATE]?" at bounding box center [298, 182] width 114 height 8
copy div "Hi Babe-- can you come in for a casting [DATE]?"
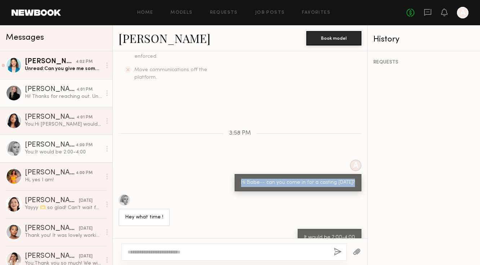
click at [79, 91] on div "4:01 PM" at bounding box center [84, 89] width 16 height 7
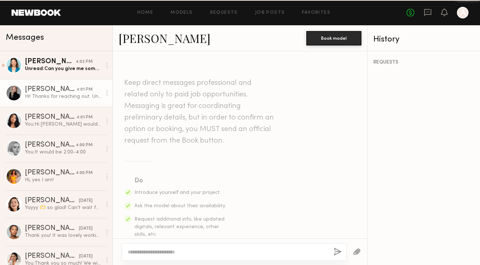
scroll to position [873, 0]
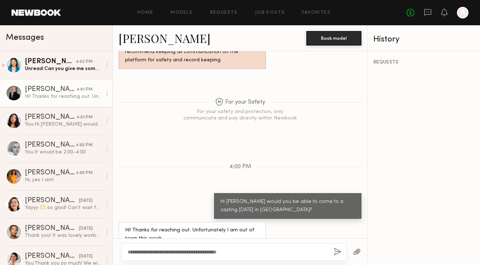
type textarea "**********"
click at [338, 247] on button "button" at bounding box center [338, 251] width 8 height 9
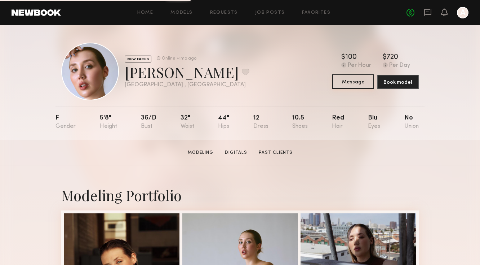
click at [349, 84] on button "Message" at bounding box center [353, 81] width 42 height 14
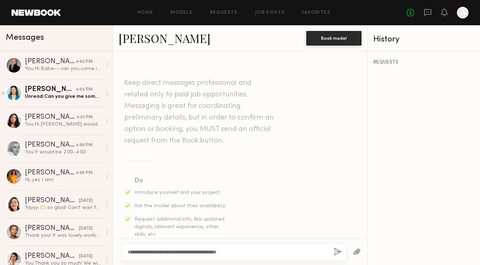
type textarea "**********"
click at [334, 251] on button "button" at bounding box center [338, 251] width 8 height 9
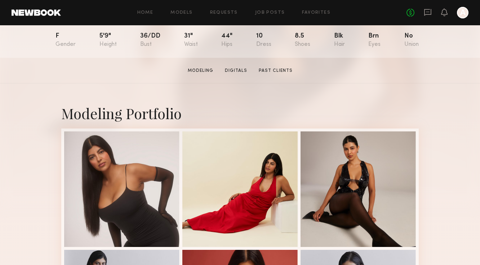
scroll to position [110, 0]
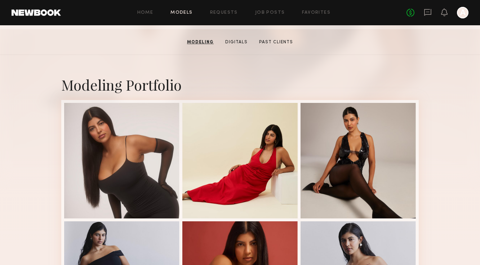
click at [177, 11] on link "Models" at bounding box center [182, 12] width 22 height 5
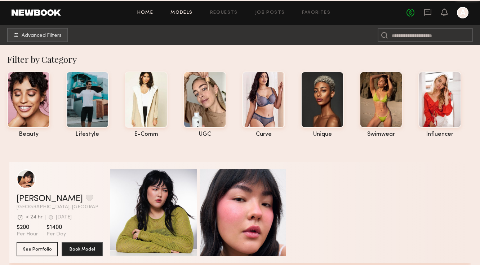
click at [151, 12] on link "Home" at bounding box center [145, 12] width 16 height 5
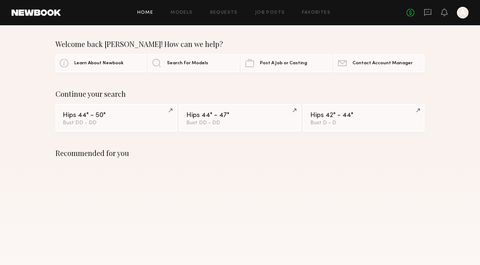
click at [190, 16] on div "Home Models Requests Job Posts Favorites Sign Out No fees up to $5,000 A" at bounding box center [265, 13] width 408 height 12
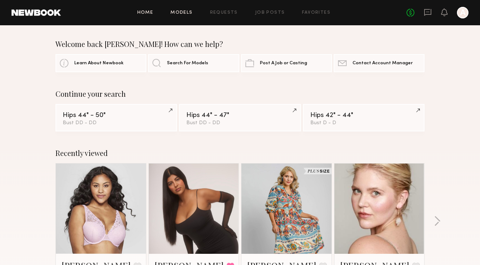
click at [187, 11] on link "Models" at bounding box center [182, 12] width 22 height 5
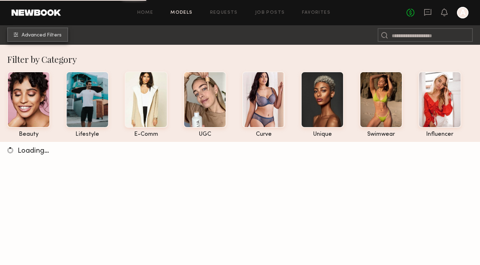
click at [55, 35] on span "Advanced Filters" at bounding box center [42, 35] width 40 height 5
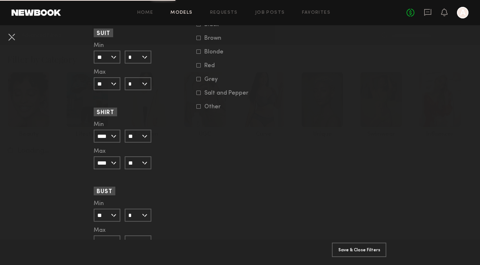
scroll to position [690, 0]
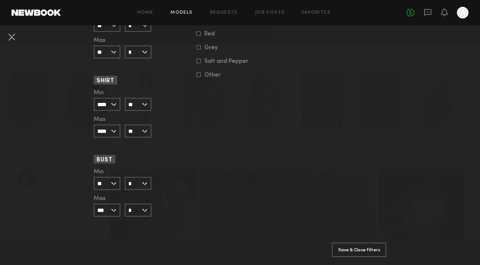
click at [114, 185] on input "**" at bounding box center [107, 183] width 27 height 13
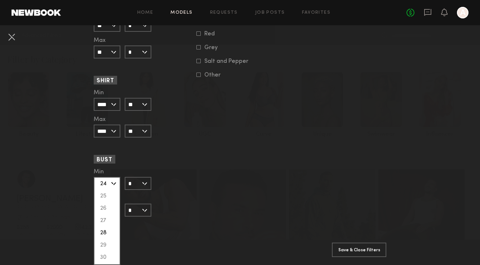
scroll to position [171, 0]
click at [137, 177] on input "*" at bounding box center [138, 183] width 27 height 13
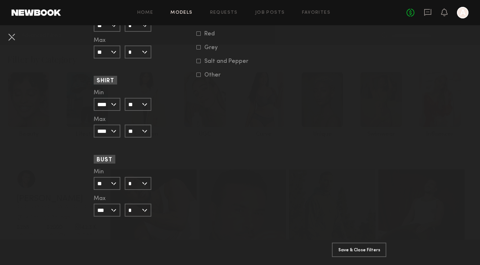
click at [141, 161] on header "Bust" at bounding box center [142, 159] width 96 height 8
click at [109, 179] on input "**" at bounding box center [107, 183] width 27 height 13
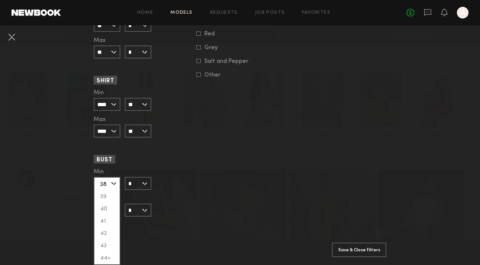
click at [105, 186] on div "38" at bounding box center [106, 184] width 25 height 12
type input "**"
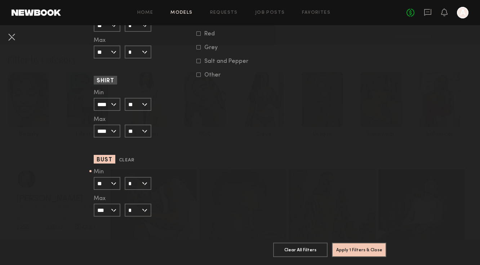
click at [137, 186] on input "*" at bounding box center [138, 183] width 27 height 13
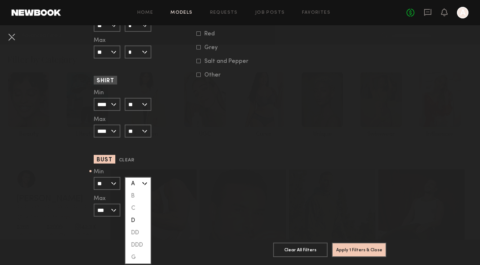
click at [138, 220] on div "D" at bounding box center [137, 220] width 25 height 12
type input "*"
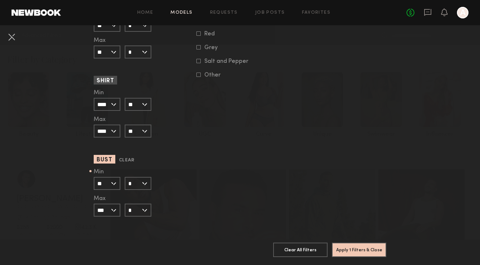
click at [114, 212] on input "***" at bounding box center [107, 209] width 27 height 13
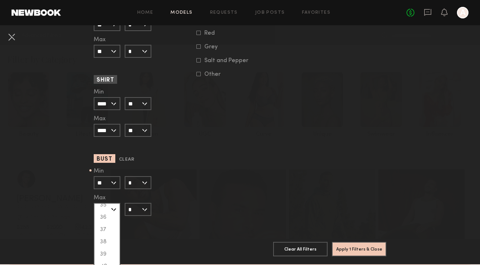
scroll to position [139, 0]
click at [111, 239] on div "38" at bounding box center [106, 242] width 25 height 12
type input "**"
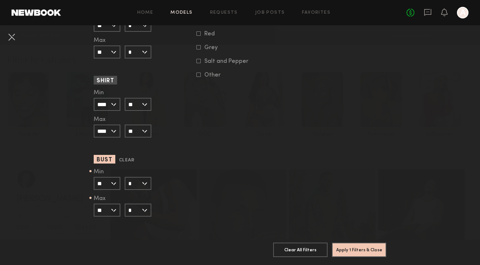
click at [148, 215] on input "*" at bounding box center [138, 209] width 27 height 13
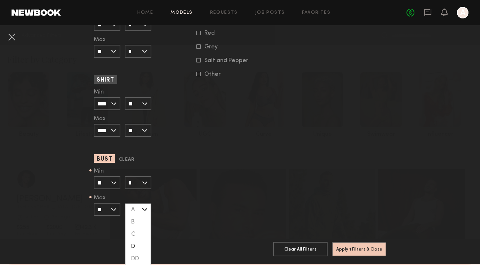
click at [141, 249] on div "D" at bounding box center [137, 246] width 25 height 12
type input "*"
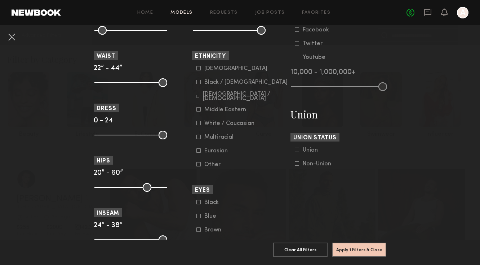
scroll to position [373, 0]
drag, startPoint x: 100, startPoint y: 81, endPoint x: 135, endPoint y: 82, distance: 35.0
type input "**"
click at [135, 82] on input "range" at bounding box center [130, 83] width 73 height 9
drag, startPoint x: 163, startPoint y: 83, endPoint x: 141, endPoint y: 88, distance: 22.1
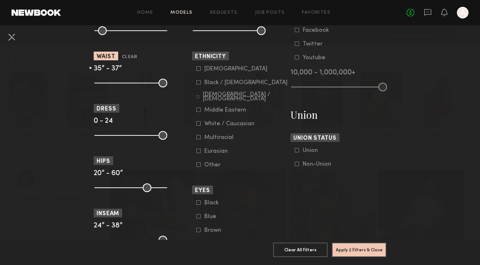
type input "**"
click at [141, 87] on input "range" at bounding box center [130, 83] width 73 height 9
click at [347, 250] on button "Apply 2 Filters & Close" at bounding box center [359, 249] width 54 height 14
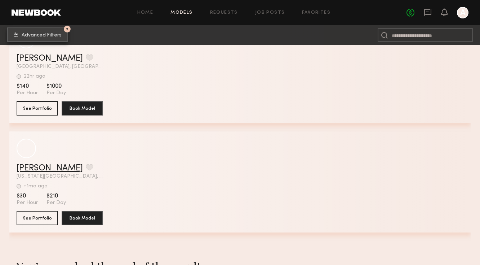
scroll to position [332, 0]
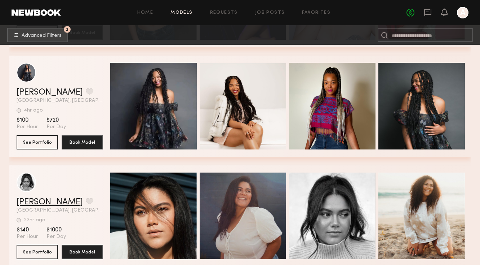
click at [30, 199] on link "[PERSON_NAME]" at bounding box center [50, 202] width 66 height 9
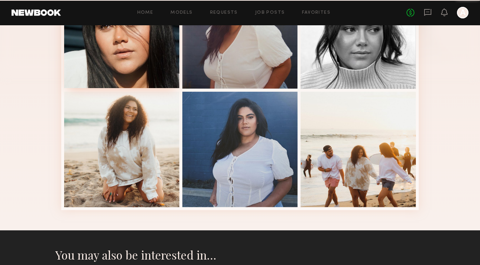
scroll to position [215, 0]
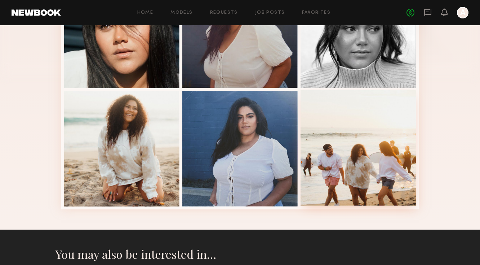
click at [347, 127] on div at bounding box center [358, 147] width 115 height 115
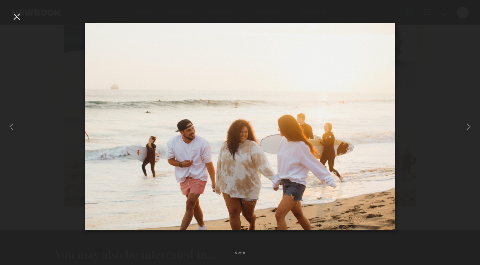
click at [18, 19] on div at bounding box center [17, 17] width 12 height 12
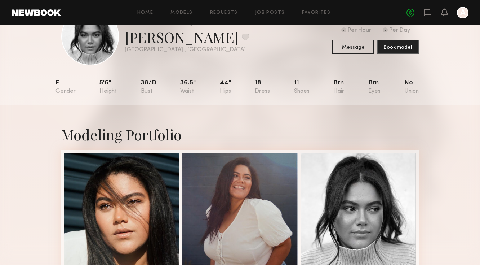
scroll to position [0, 0]
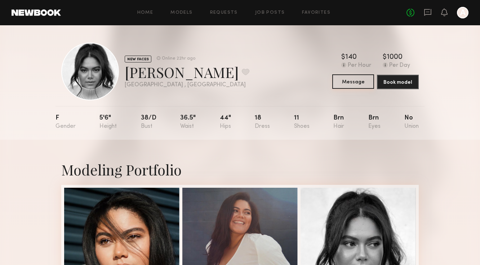
click at [352, 78] on button "Message" at bounding box center [353, 81] width 42 height 14
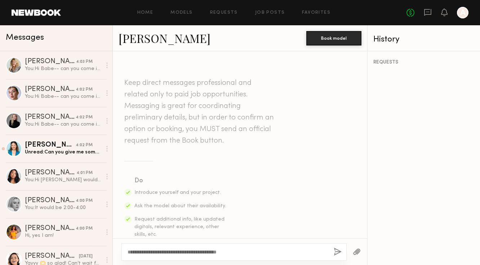
type textarea "**********"
click at [337, 254] on button "button" at bounding box center [338, 251] width 8 height 9
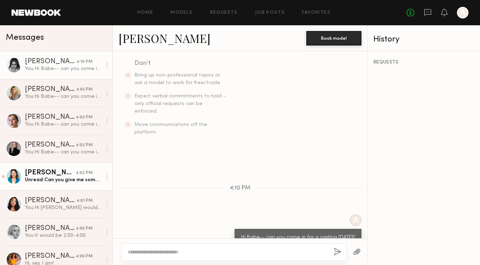
click at [81, 173] on div "4:02 PM" at bounding box center [84, 172] width 17 height 7
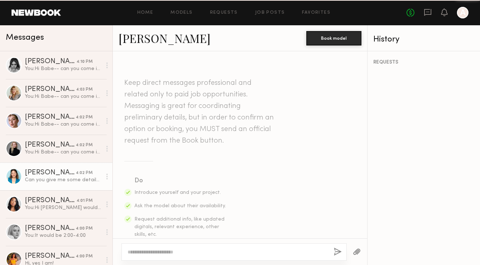
scroll to position [350, 0]
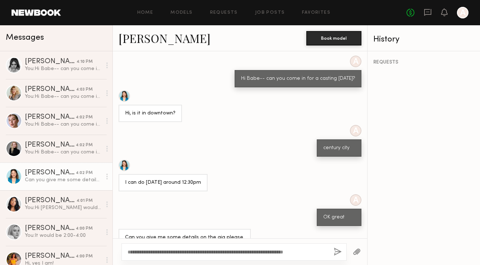
click at [197, 255] on textarea "**********" at bounding box center [228, 251] width 200 height 7
click at [220, 253] on textarea "**********" at bounding box center [228, 251] width 200 height 7
click at [213, 251] on textarea "**********" at bounding box center [228, 251] width 200 height 7
click at [217, 252] on textarea "**********" at bounding box center [228, 251] width 200 height 7
type textarea "**********"
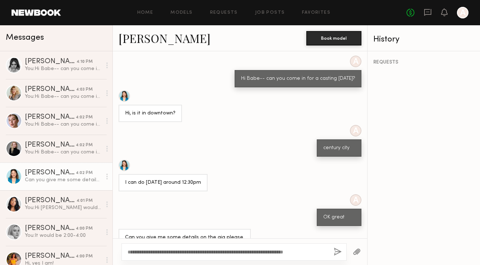
click at [339, 256] on button "button" at bounding box center [338, 251] width 8 height 9
